Goal: Navigation & Orientation: Find specific page/section

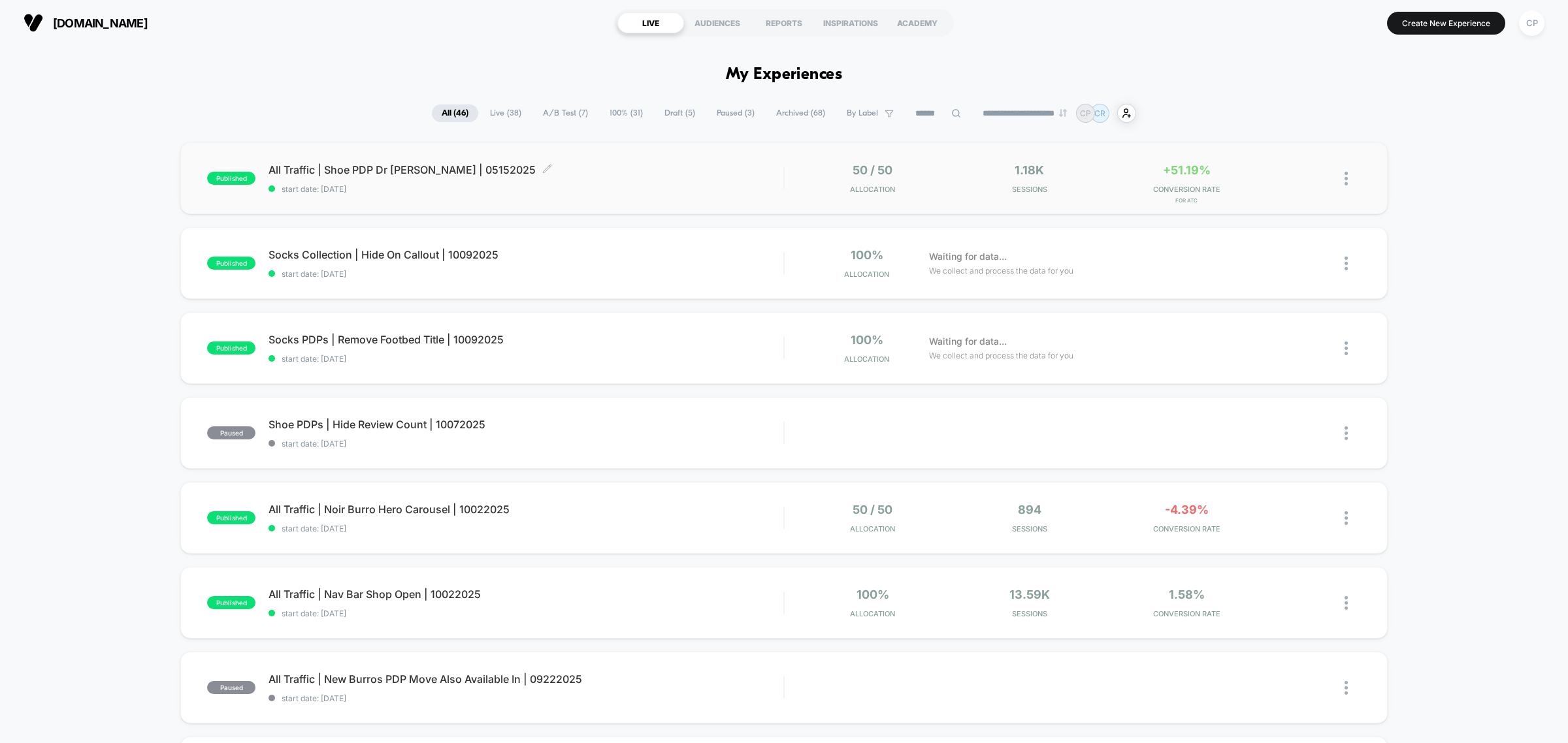
click at [396, 164] on span "All Traffic | Shoe PDP Dr [PERSON_NAME] | 05152025 Click to edit experience det…" at bounding box center [525, 170] width 515 height 13
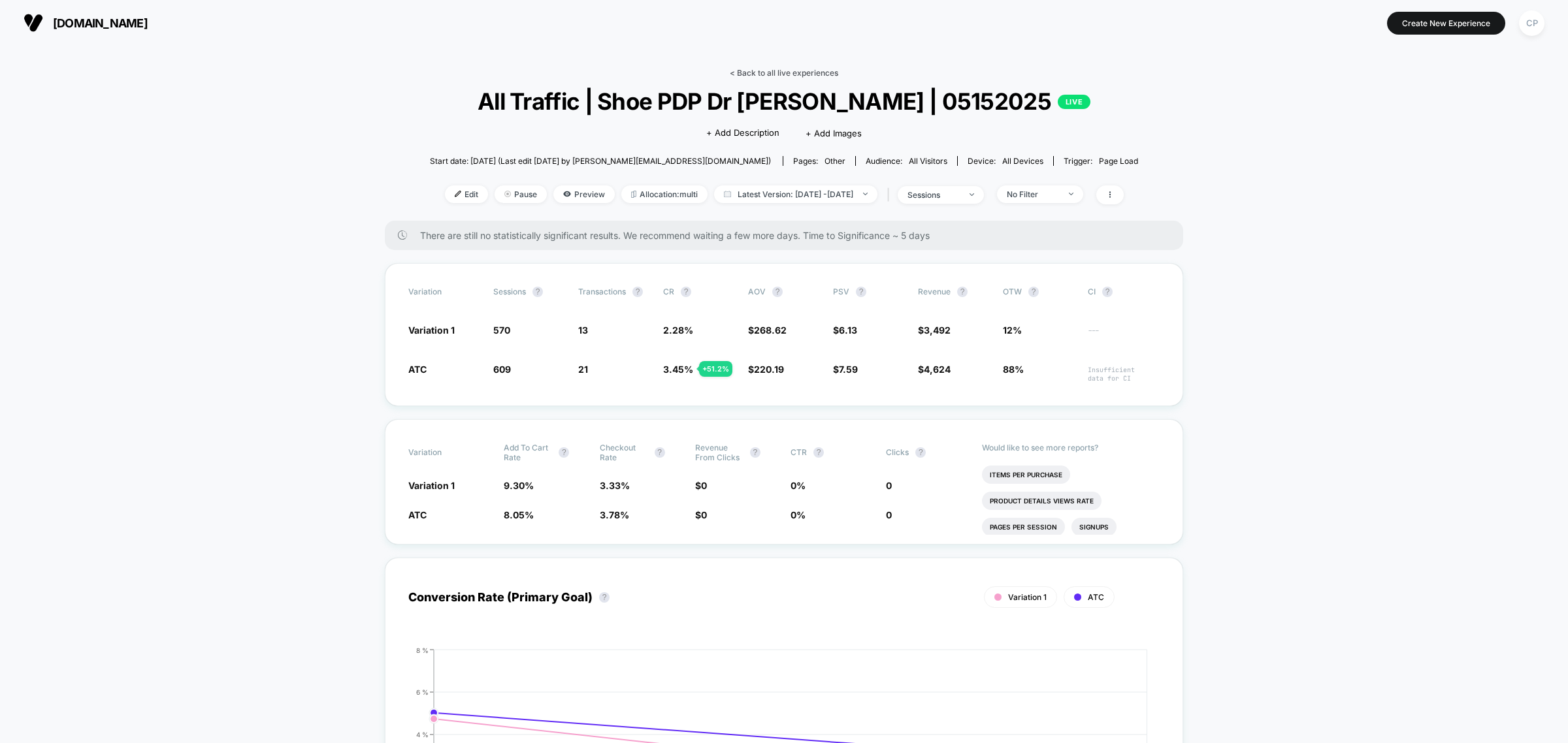
click at [743, 73] on link "< Back to all live experiences" at bounding box center [784, 73] width 108 height 10
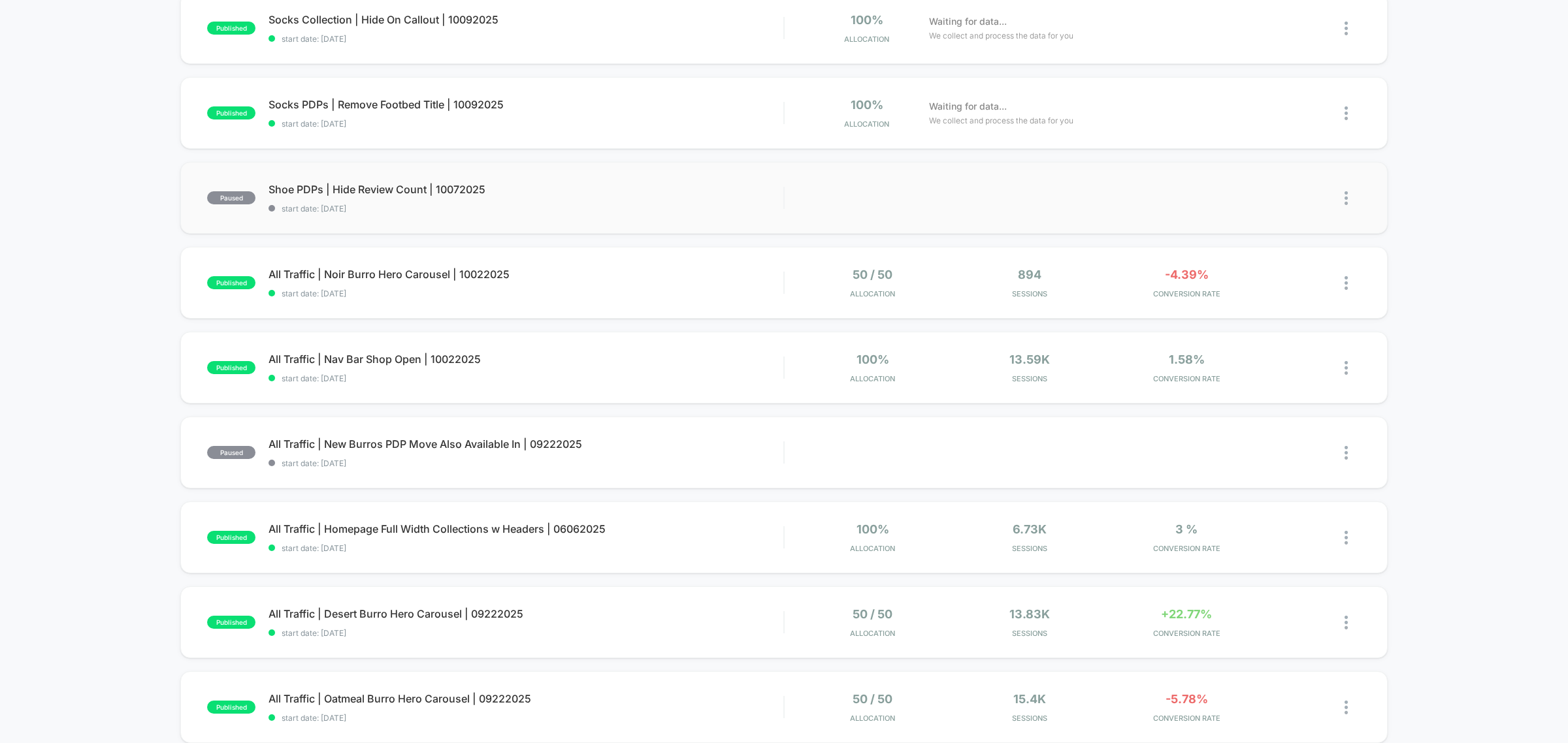
scroll to position [245, 0]
